Goal: Information Seeking & Learning: Find specific page/section

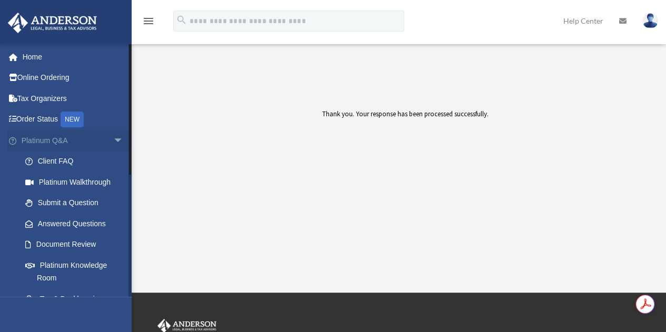
click at [113, 142] on span "arrow_drop_down" at bounding box center [123, 141] width 21 height 22
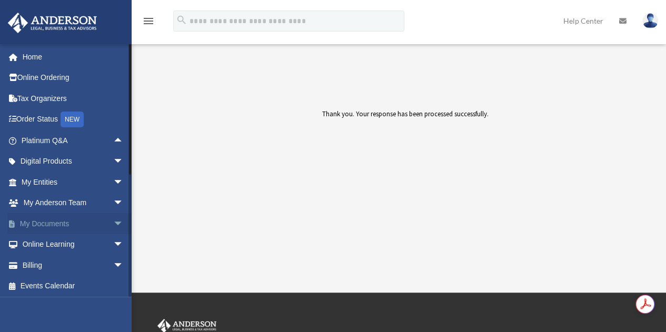
click at [54, 223] on link "My Documents arrow_drop_down" at bounding box center [73, 223] width 132 height 21
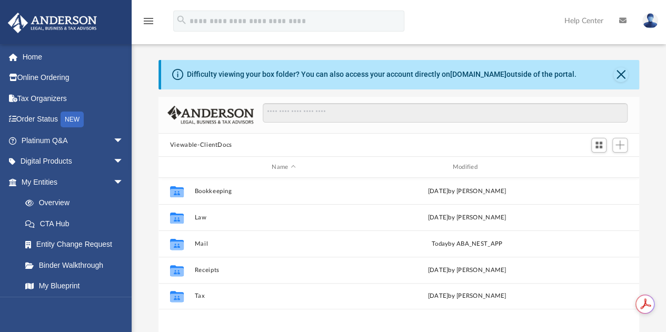
scroll to position [231, 473]
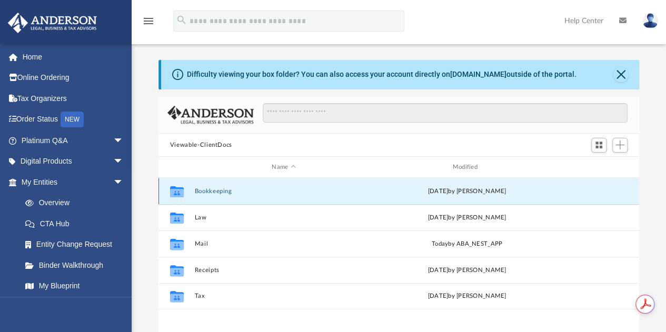
click at [207, 192] on button "Bookkeeping" at bounding box center [283, 191] width 178 height 7
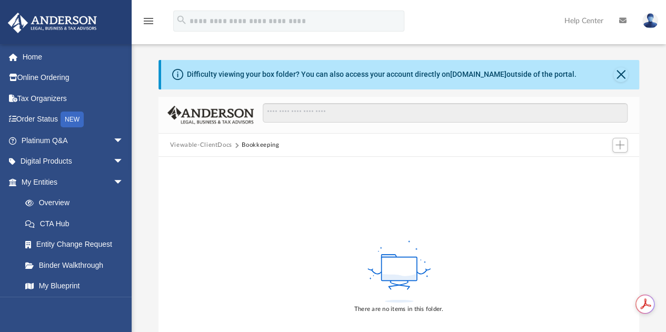
click at [203, 146] on button "Viewable-ClientDocs" at bounding box center [201, 145] width 62 height 9
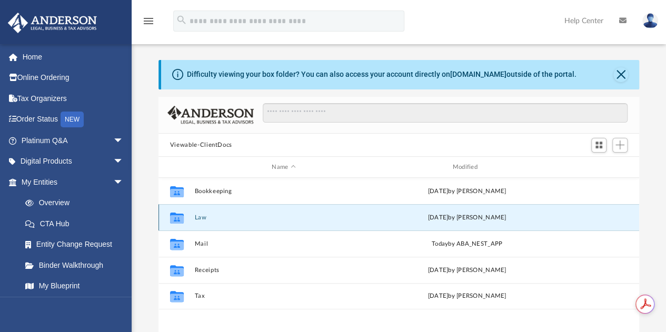
click at [198, 218] on button "Law" at bounding box center [283, 217] width 178 height 7
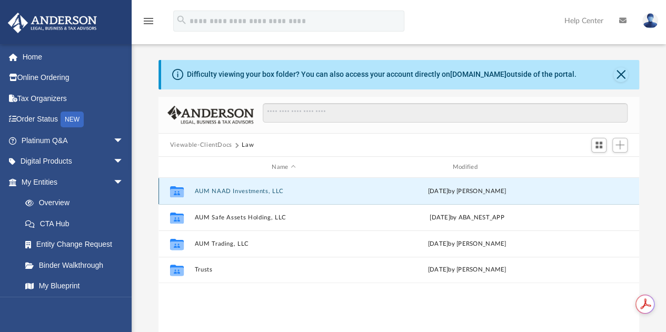
click at [231, 191] on button "AUM NAAD Investments, LLC" at bounding box center [283, 191] width 178 height 7
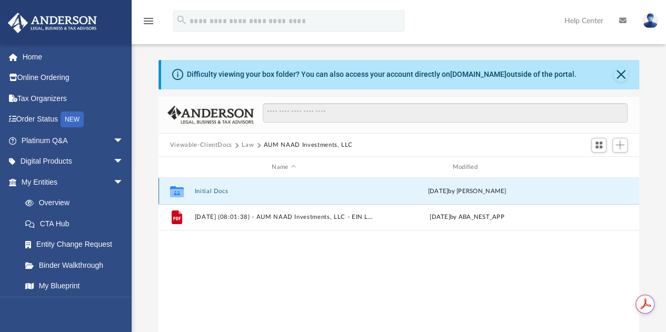
click at [215, 190] on button "Initial Docs" at bounding box center [283, 191] width 178 height 7
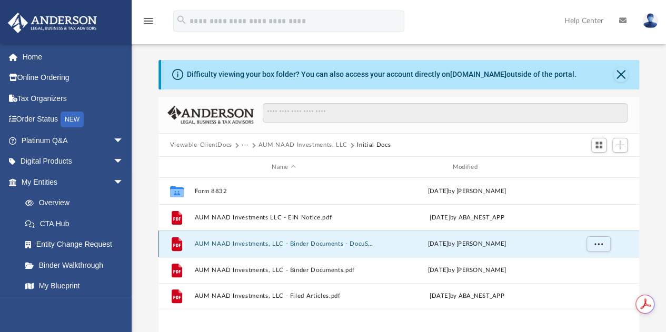
click at [289, 244] on button "AUM NAAD Investments, LLC - Binder Documents - DocuSigned.pdf" at bounding box center [283, 244] width 178 height 7
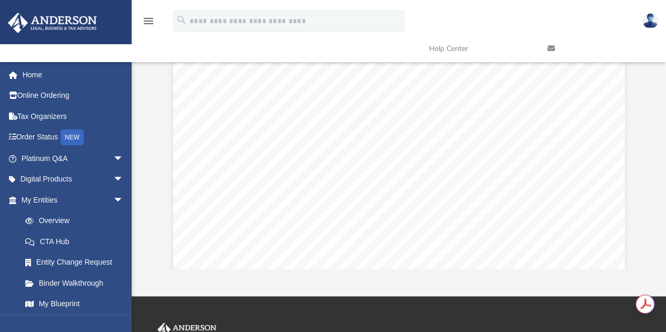
scroll to position [123, 0]
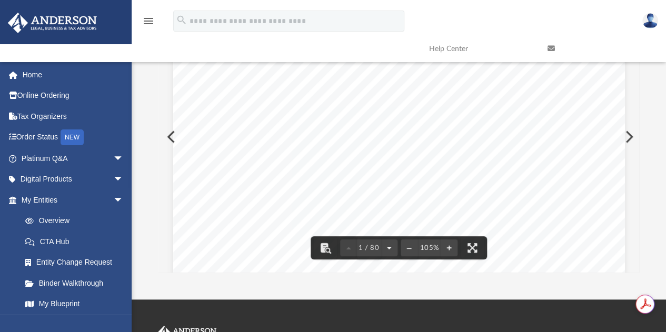
click at [390, 248] on button "File preview" at bounding box center [389, 247] width 17 height 23
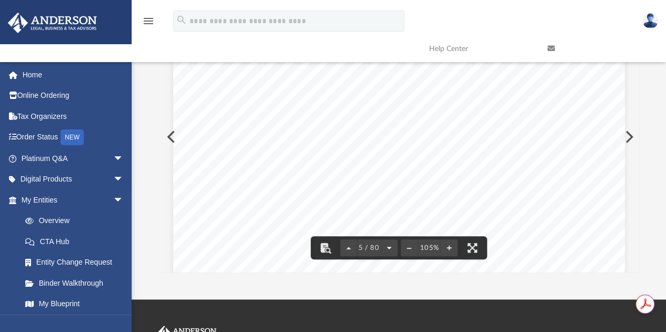
click at [390, 248] on button "File preview" at bounding box center [389, 247] width 17 height 23
click at [390, 248] on button "File preview" at bounding box center [391, 247] width 17 height 23
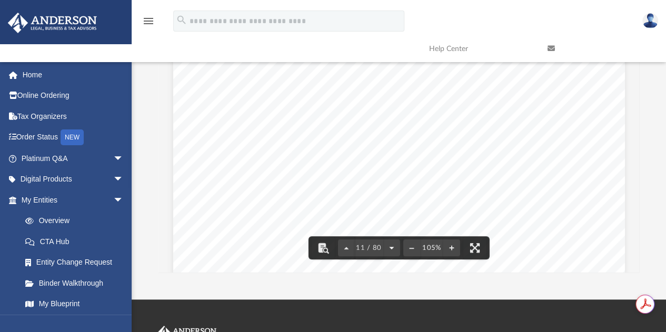
click at [390, 248] on button "File preview" at bounding box center [391, 247] width 17 height 23
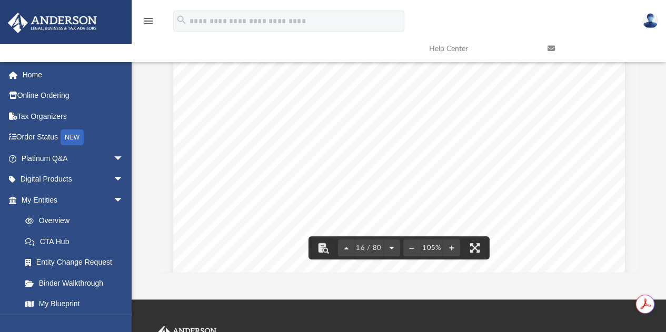
click at [390, 248] on button "File preview" at bounding box center [391, 247] width 17 height 23
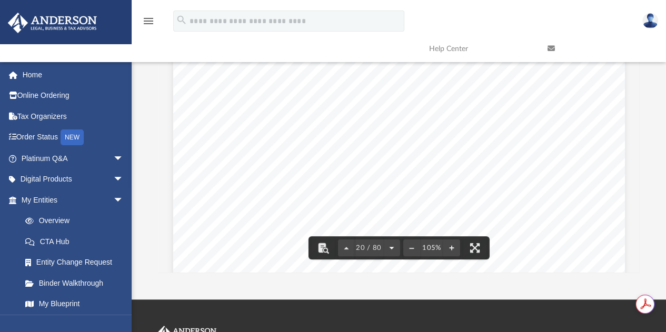
click at [390, 248] on button "File preview" at bounding box center [391, 247] width 17 height 23
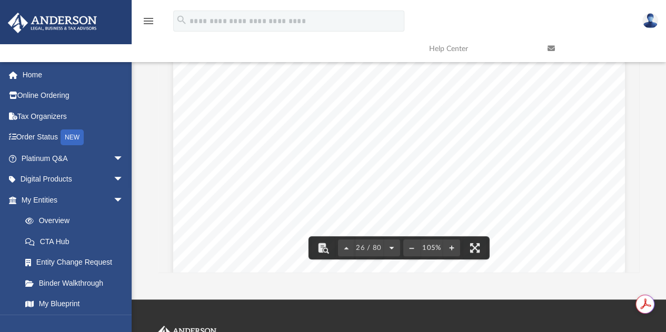
click at [390, 248] on button "File preview" at bounding box center [391, 247] width 17 height 23
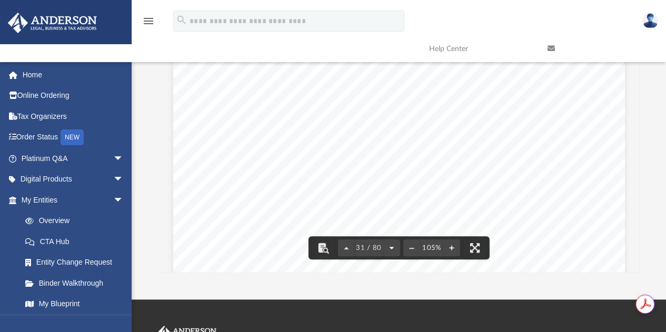
click at [390, 248] on button "File preview" at bounding box center [391, 247] width 17 height 23
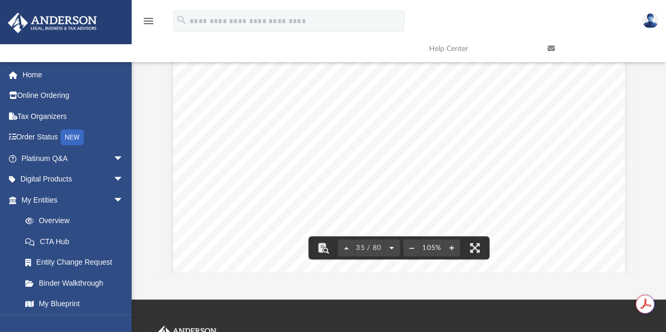
click at [390, 248] on button "File preview" at bounding box center [391, 247] width 17 height 23
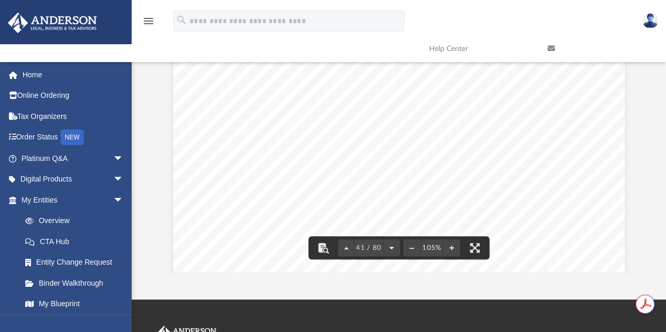
click at [390, 248] on button "File preview" at bounding box center [391, 247] width 17 height 23
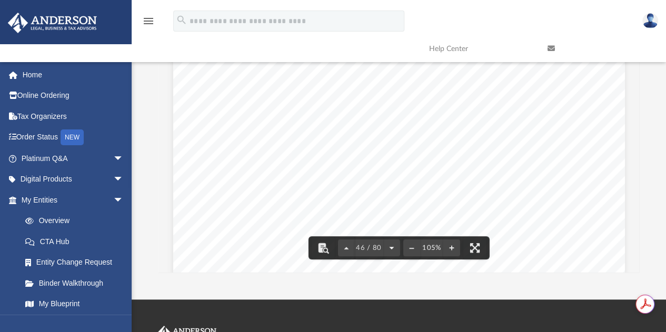
click at [390, 248] on button "File preview" at bounding box center [391, 247] width 17 height 23
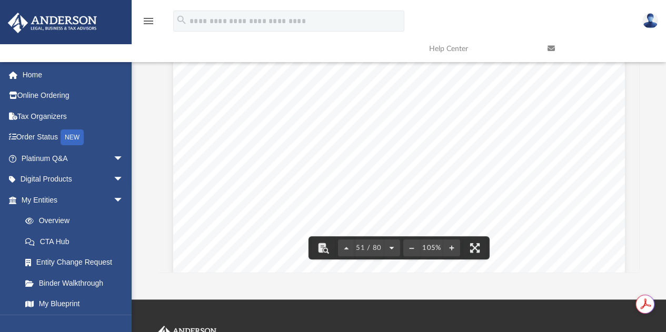
click at [390, 248] on button "File preview" at bounding box center [391, 247] width 17 height 23
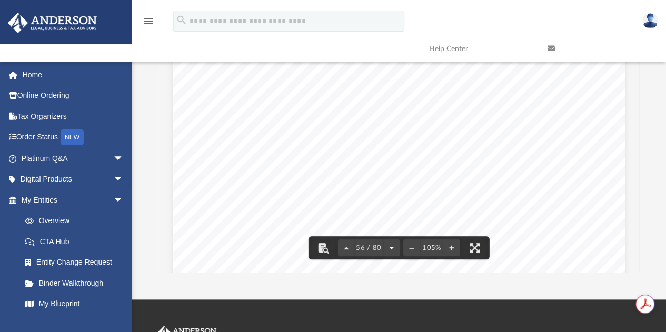
click at [390, 248] on button "File preview" at bounding box center [391, 247] width 17 height 23
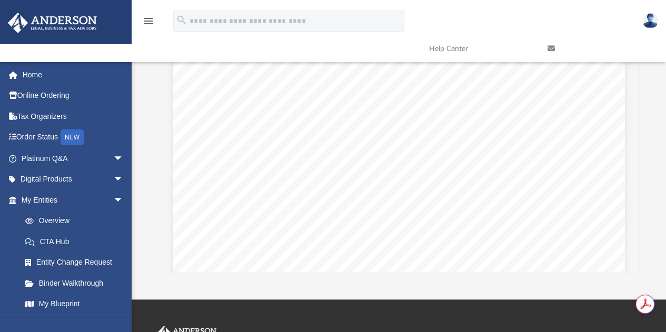
scroll to position [35155, 0]
